Goal: Task Accomplishment & Management: Manage account settings

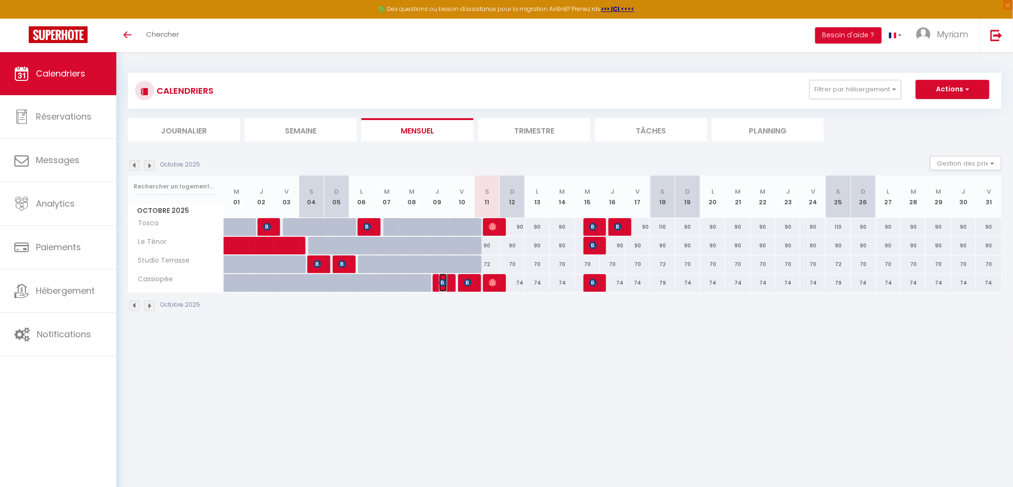
click at [444, 281] on img at bounding box center [443, 283] width 8 height 8
select select "OK"
select select "KO"
select select "0"
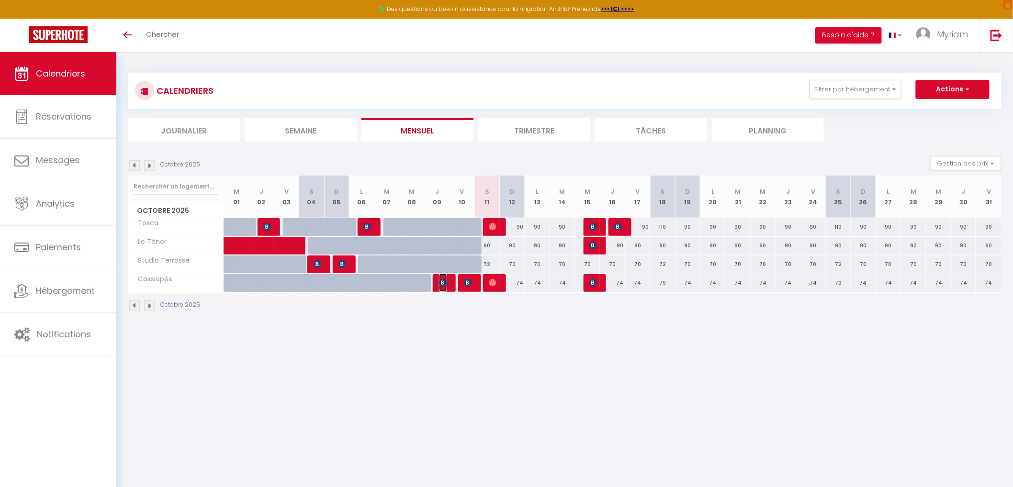
select select "1"
select select
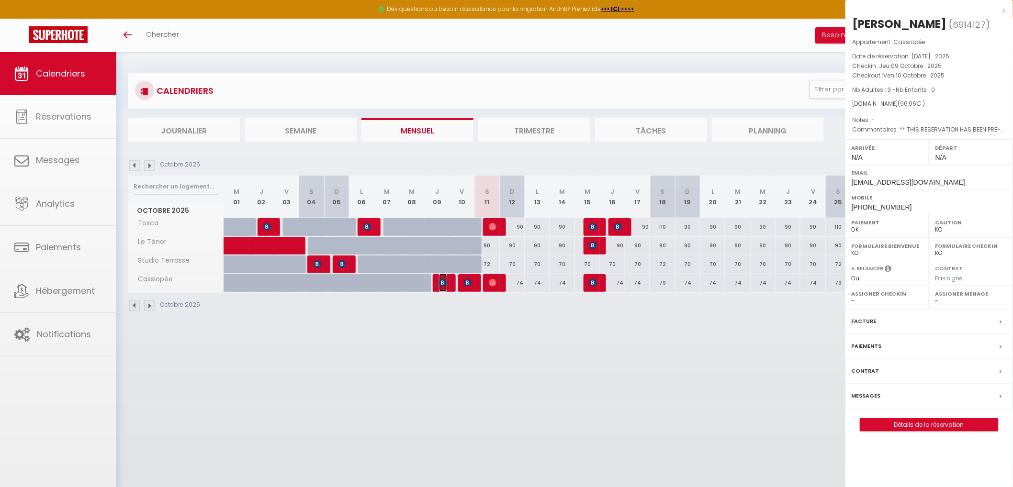
select select "1262"
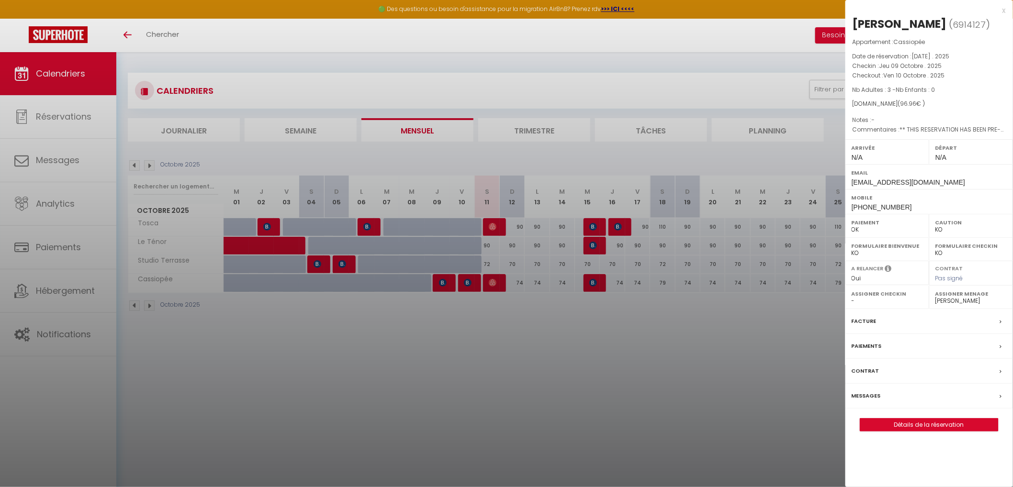
click at [444, 281] on div at bounding box center [506, 243] width 1013 height 487
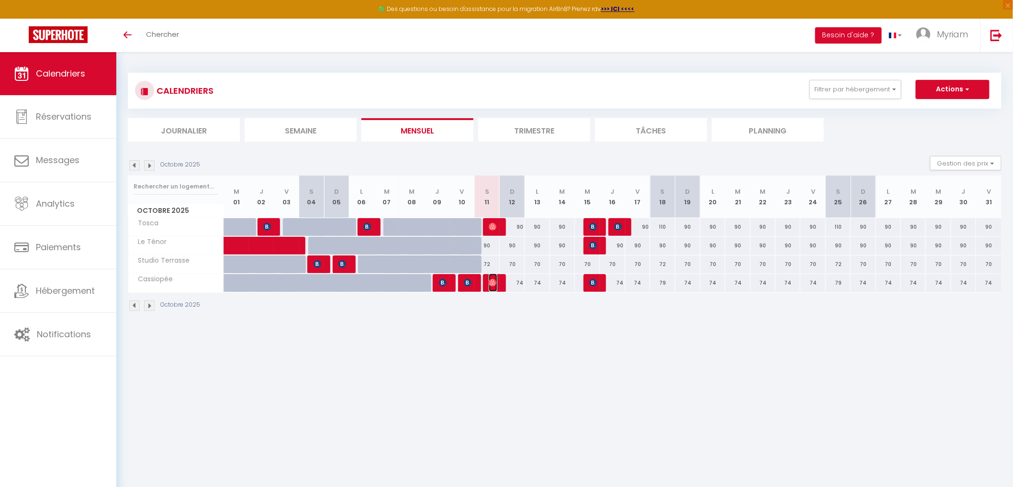
click at [494, 281] on img at bounding box center [493, 283] width 8 height 8
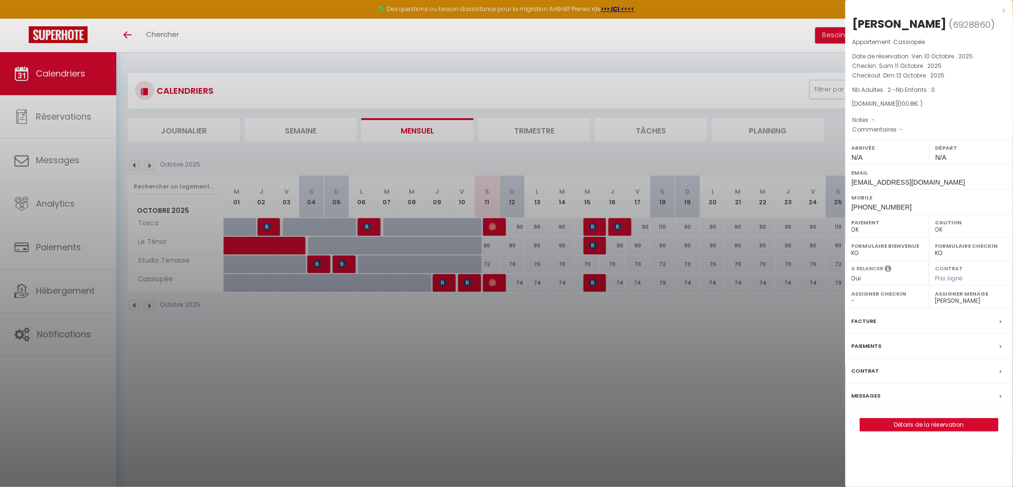
drag, startPoint x: 965, startPoint y: 15, endPoint x: 959, endPoint y: 15, distance: 6.2
click at [959, 15] on div "x" at bounding box center [925, 10] width 160 height 11
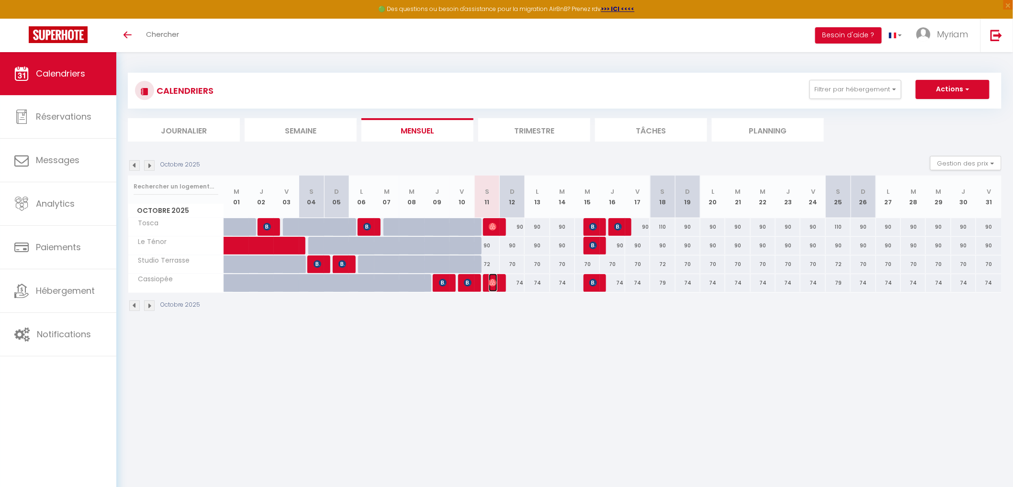
click at [494, 281] on img at bounding box center [493, 283] width 8 height 8
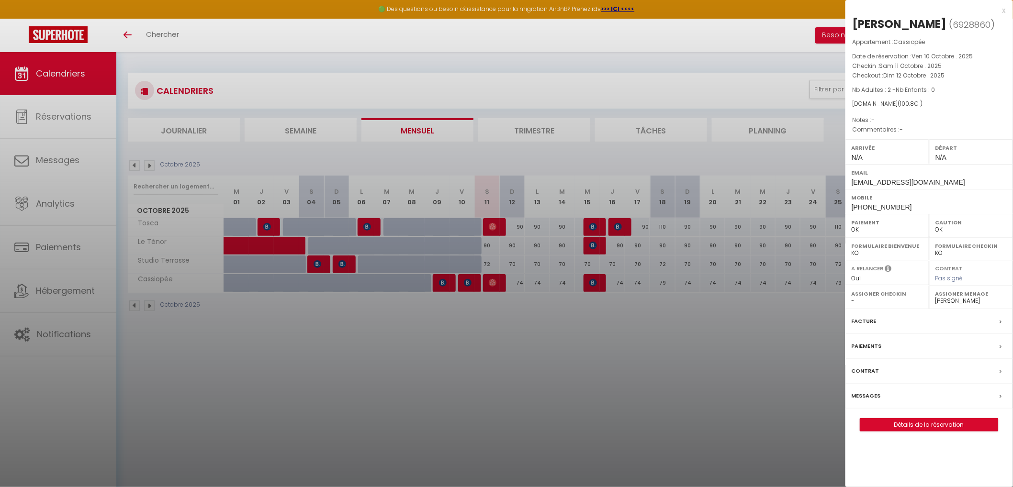
drag, startPoint x: 966, startPoint y: 23, endPoint x: 855, endPoint y: 20, distance: 110.6
click at [855, 20] on h2 "[PERSON_NAME] ( 6928860 )" at bounding box center [929, 24] width 153 height 16
copy div "[PERSON_NAME]"
click at [593, 279] on div at bounding box center [506, 243] width 1013 height 487
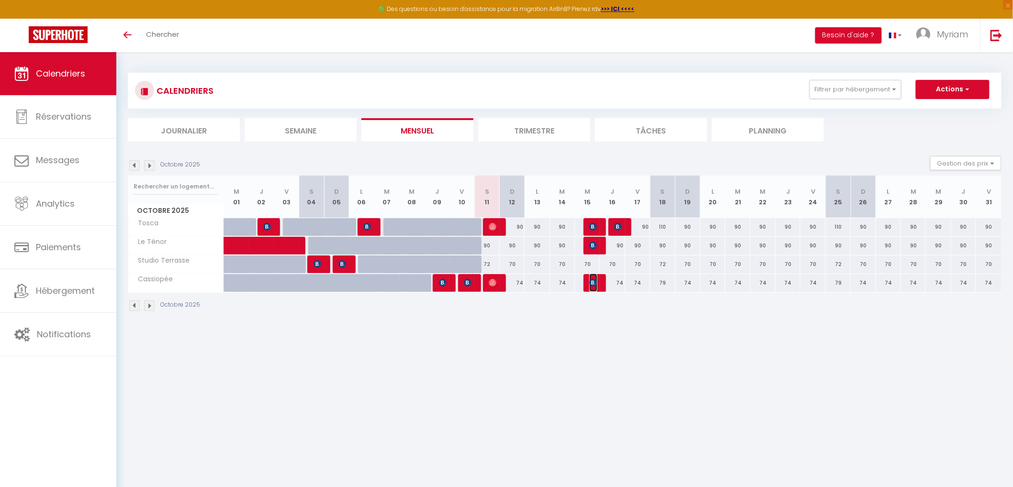
click at [593, 279] on img at bounding box center [593, 283] width 8 height 8
select select "KO"
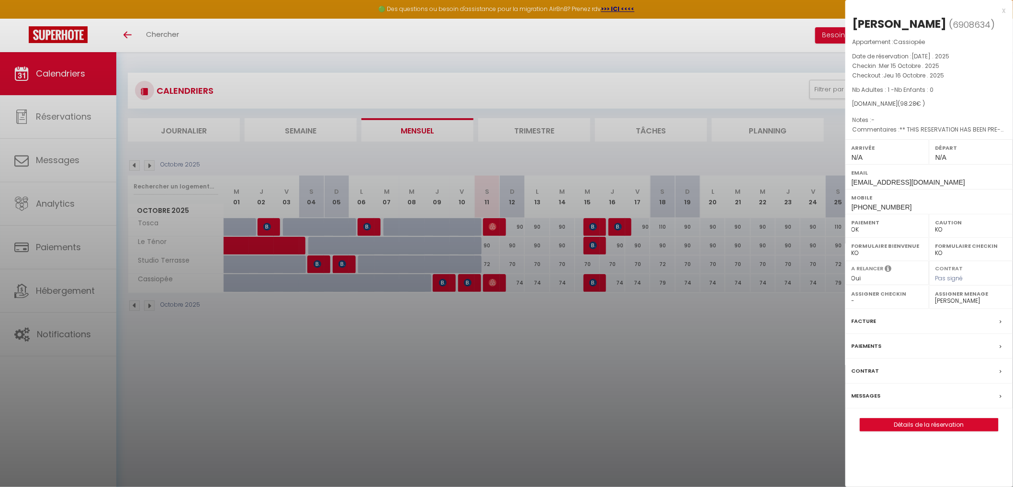
click at [505, 361] on div at bounding box center [506, 243] width 1013 height 487
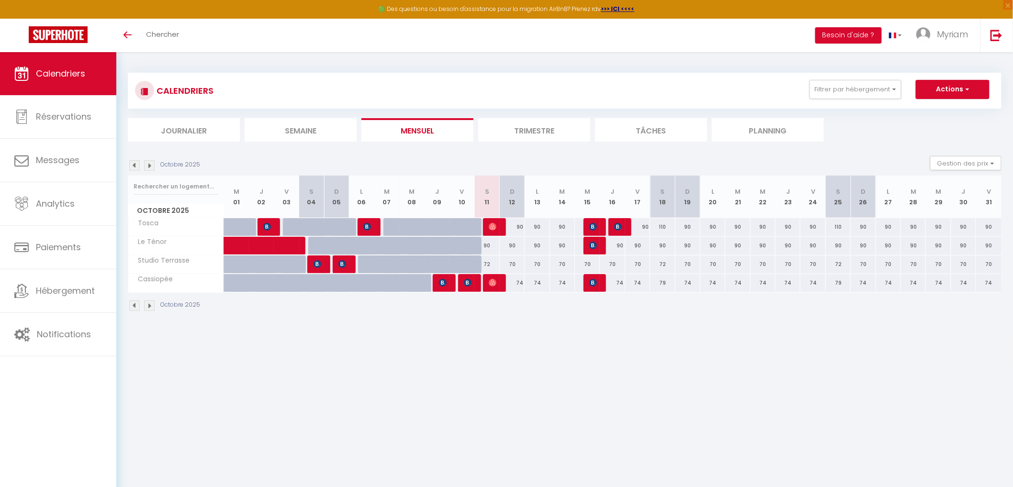
click at [134, 309] on img at bounding box center [134, 306] width 11 height 11
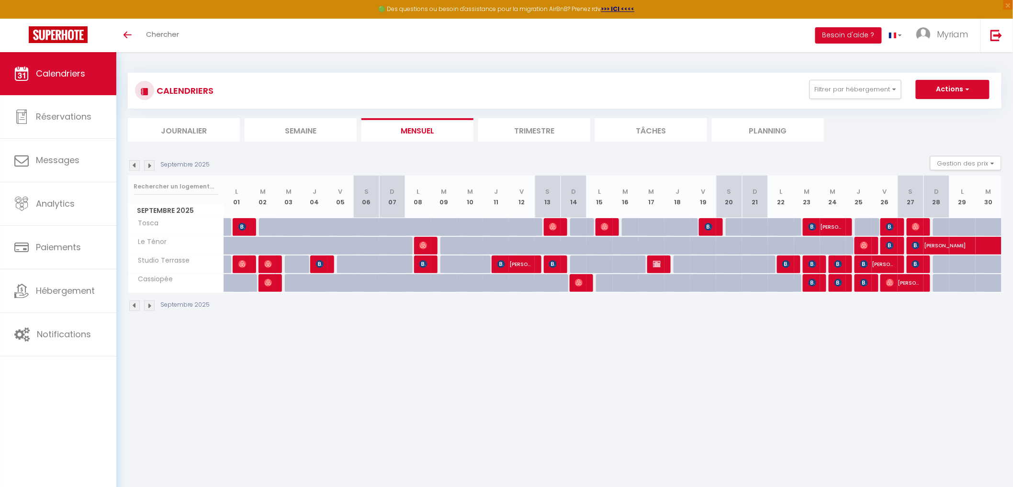
click at [150, 309] on img at bounding box center [149, 306] width 11 height 11
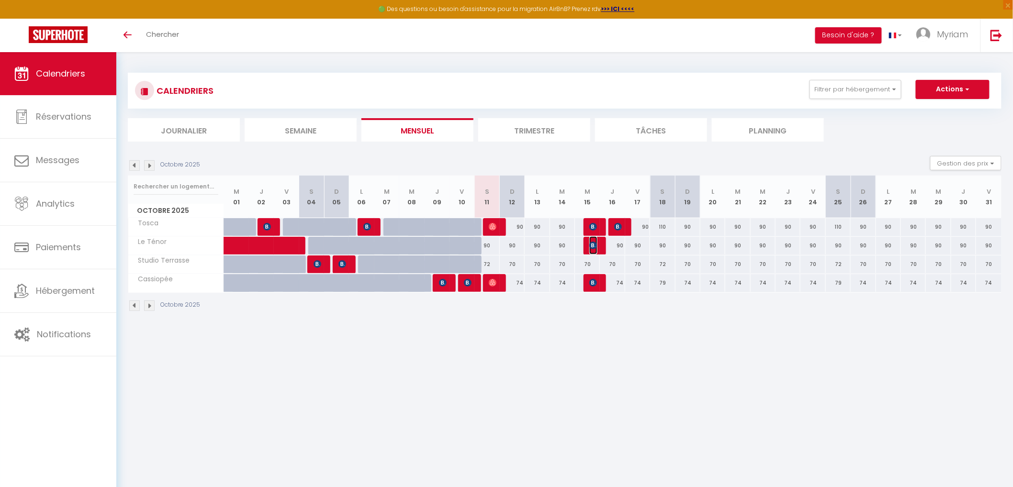
click at [590, 243] on img at bounding box center [593, 246] width 8 height 8
select select "OK"
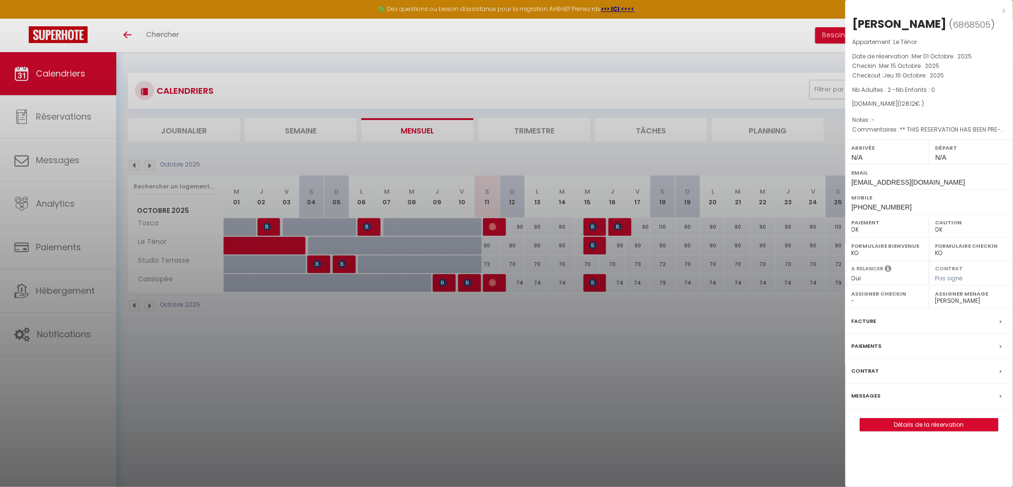
drag, startPoint x: 974, startPoint y: 22, endPoint x: 852, endPoint y: 27, distance: 122.2
click at [852, 27] on div "[PERSON_NAME] ( 6868505 ) Appartement : Le Ténor Date de réservation : [DATE] .…" at bounding box center [929, 223] width 168 height 415
copy div "[PERSON_NAME]"
click at [493, 222] on div at bounding box center [506, 243] width 1013 height 487
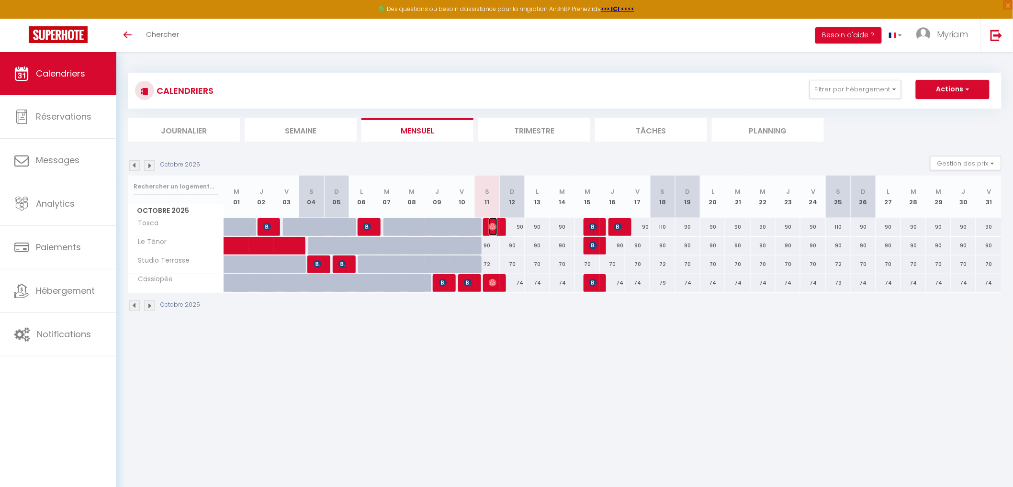
click at [493, 222] on span "[PERSON_NAME]" at bounding box center [493, 227] width 8 height 18
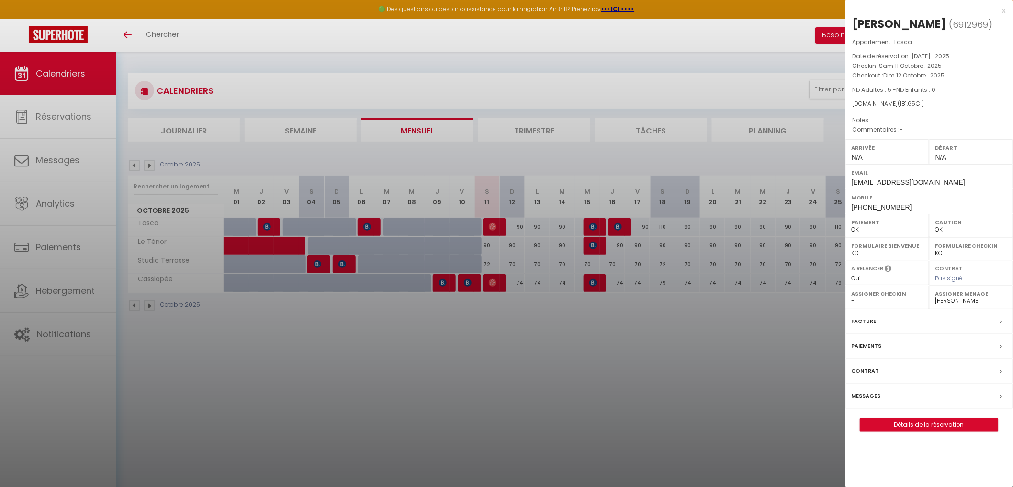
drag, startPoint x: 886, startPoint y: 24, endPoint x: 853, endPoint y: 24, distance: 32.6
click at [853, 24] on h2 "[PERSON_NAME] ( 6912969 )" at bounding box center [929, 24] width 153 height 16
copy div "[PERSON_NAME]"
click at [870, 267] on label "A relancer" at bounding box center [868, 269] width 32 height 8
